Goal: Transaction & Acquisition: Purchase product/service

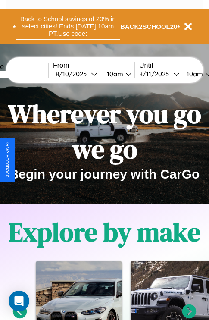
click at [68, 26] on button "Back to School savings of 20% in select cities! Ends [DATE] 10am PT. Use code:" at bounding box center [68, 26] width 104 height 27
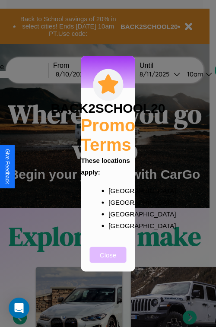
click at [108, 260] on button "Close" at bounding box center [108, 254] width 37 height 16
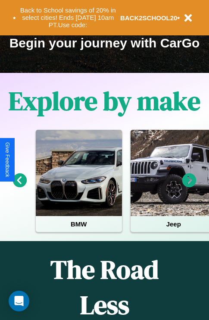
scroll to position [133, 0]
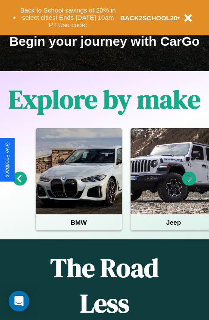
click at [189, 185] on icon at bounding box center [190, 179] width 14 height 14
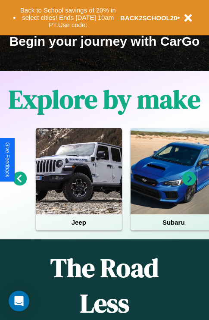
click at [189, 185] on icon at bounding box center [190, 179] width 14 height 14
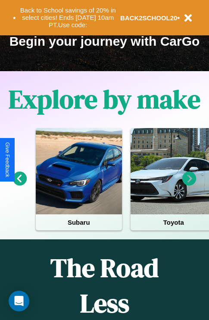
click at [189, 185] on icon at bounding box center [190, 179] width 14 height 14
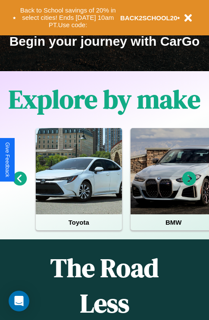
click at [189, 185] on icon at bounding box center [190, 179] width 14 height 14
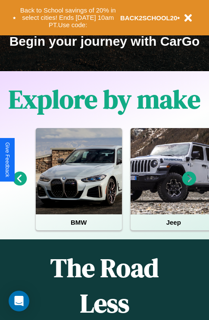
click at [189, 185] on icon at bounding box center [190, 179] width 14 height 14
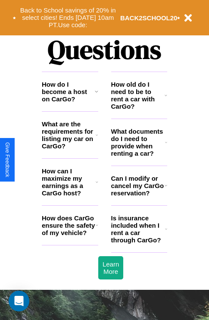
scroll to position [1046, 0]
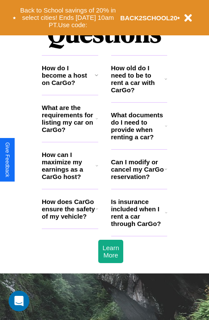
click at [166, 82] on icon at bounding box center [166, 79] width 3 height 7
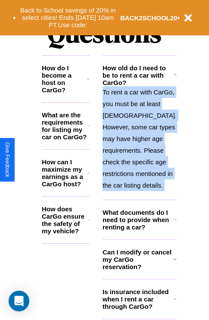
scroll to position [1080, 0]
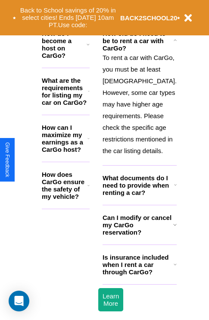
click at [139, 236] on h3 "Can I modify or cancel my CarGo reservation?" at bounding box center [138, 225] width 71 height 22
click at [90, 189] on icon at bounding box center [89, 185] width 2 height 7
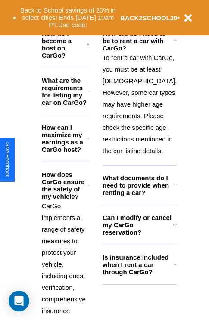
click at [174, 44] on icon at bounding box center [175, 40] width 3 height 7
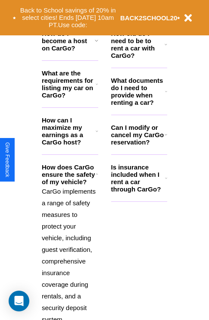
click at [97, 88] on icon at bounding box center [97, 84] width 2 height 7
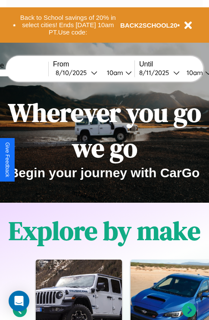
scroll to position [0, 0]
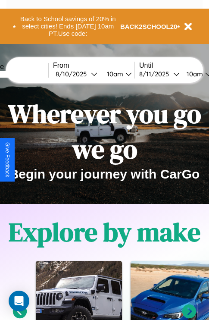
click at [29, 74] on input "text" at bounding box center [16, 74] width 65 height 7
type input "*******"
click at [87, 74] on div "[DATE]" at bounding box center [73, 74] width 35 height 8
select select "*"
select select "****"
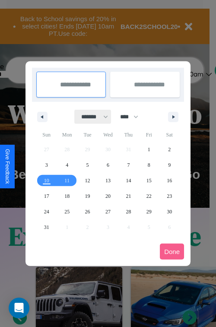
click at [91, 117] on select "******* ******** ***** ***** *** **** **** ****** ********* ******* ******** **…" at bounding box center [93, 117] width 37 height 14
select select "**"
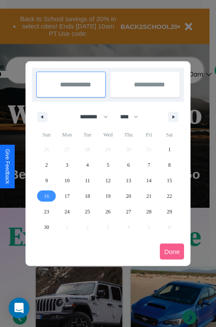
click at [46, 195] on span "16" at bounding box center [46, 196] width 5 height 16
type input "**********"
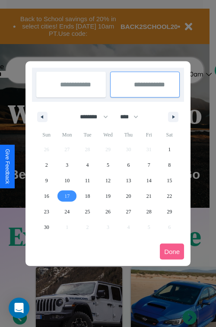
click at [67, 195] on span "17" at bounding box center [66, 196] width 5 height 16
type input "**********"
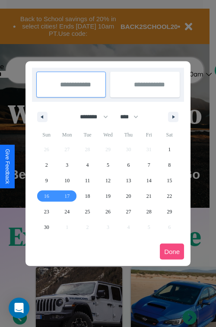
click at [172, 251] on button "Done" at bounding box center [172, 251] width 24 height 16
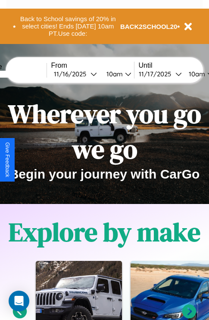
scroll to position [0, 33]
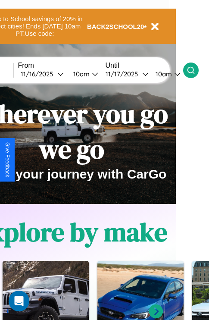
click at [195, 70] on icon at bounding box center [191, 70] width 9 height 9
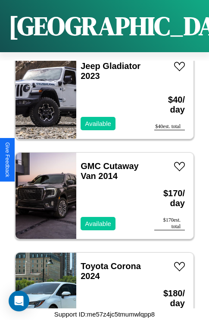
scroll to position [9643, 0]
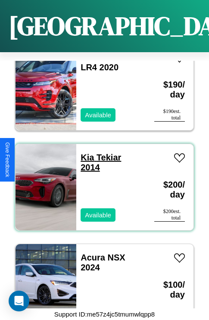
click at [85, 153] on link "Kia Tekiar 2014" at bounding box center [101, 162] width 41 height 19
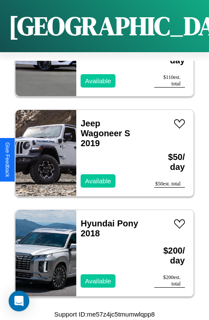
scroll to position [1334, 0]
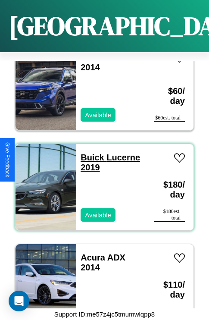
click at [90, 153] on link "Buick Lucerne 2019" at bounding box center [111, 162] width 60 height 19
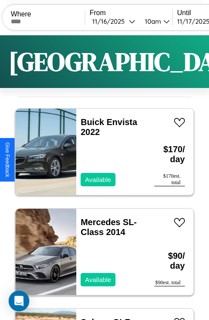
scroll to position [0, 0]
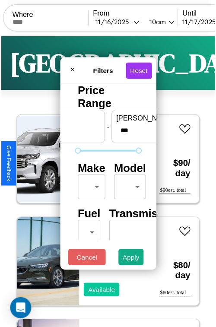
scroll to position [25, 0]
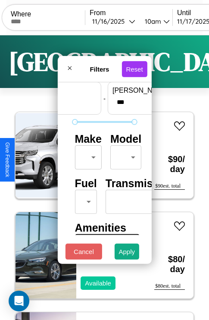
click at [87, 155] on body "CarGo Where From [DATE] 10am Until [DATE] 10am Become a Host Login Sign Up Seat…" at bounding box center [104, 178] width 209 height 356
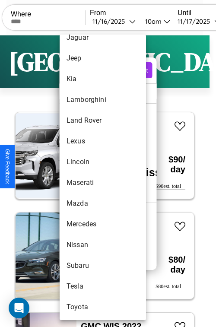
scroll to position [467, 0]
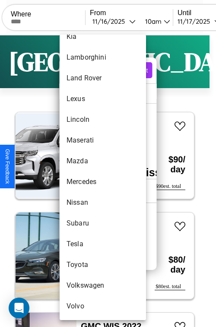
click at [86, 265] on li "Toyota" at bounding box center [103, 264] width 86 height 21
type input "******"
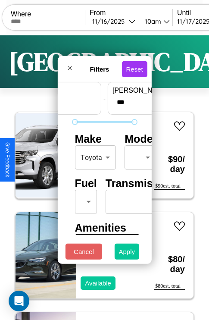
click at [127, 254] on button "Apply" at bounding box center [127, 252] width 25 height 16
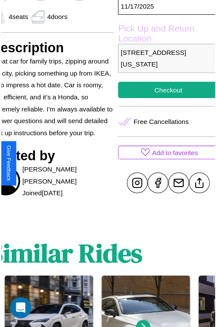
scroll to position [287, 41]
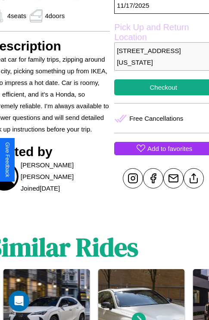
click at [160, 154] on p "Add to favorites" at bounding box center [170, 149] width 45 height 12
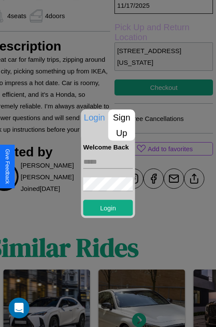
click at [121, 125] on p "Sign Up" at bounding box center [121, 124] width 27 height 31
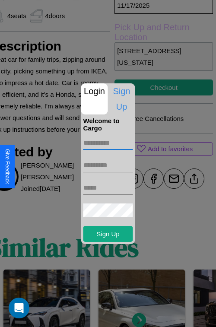
click at [108, 142] on input "text" at bounding box center [108, 143] width 50 height 14
type input "*****"
click at [108, 165] on input "text" at bounding box center [108, 165] width 50 height 14
type input "*****"
click at [108, 187] on input "text" at bounding box center [108, 188] width 50 height 14
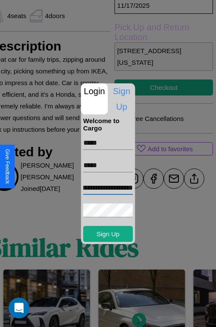
scroll to position [0, 25]
type input "**********"
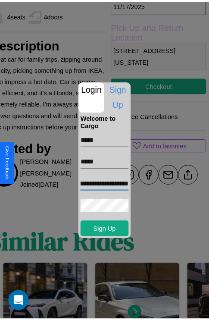
scroll to position [0, 0]
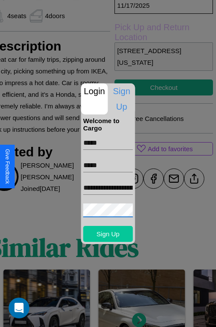
click at [108, 233] on button "Sign Up" at bounding box center [108, 234] width 50 height 16
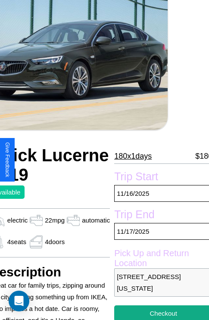
scroll to position [57, 41]
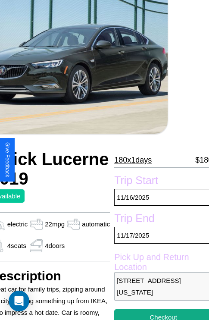
click at [132, 160] on p "180 x 1 days" at bounding box center [133, 160] width 38 height 14
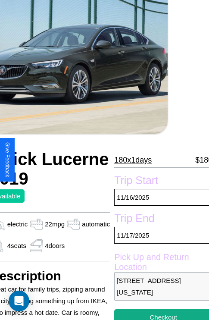
click at [132, 160] on p "180 x 1 days" at bounding box center [133, 160] width 38 height 14
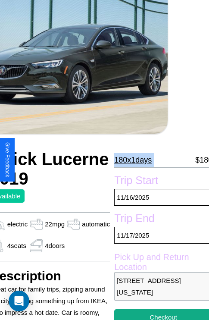
click at [132, 160] on p "180 x 1 days" at bounding box center [133, 160] width 38 height 14
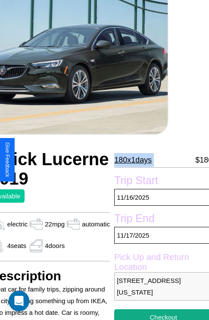
click at [132, 160] on p "180 x 1 days" at bounding box center [133, 160] width 38 height 14
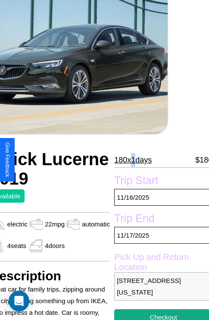
click at [132, 160] on p "180 x 1 days" at bounding box center [133, 160] width 38 height 14
